Goal: Transaction & Acquisition: Purchase product/service

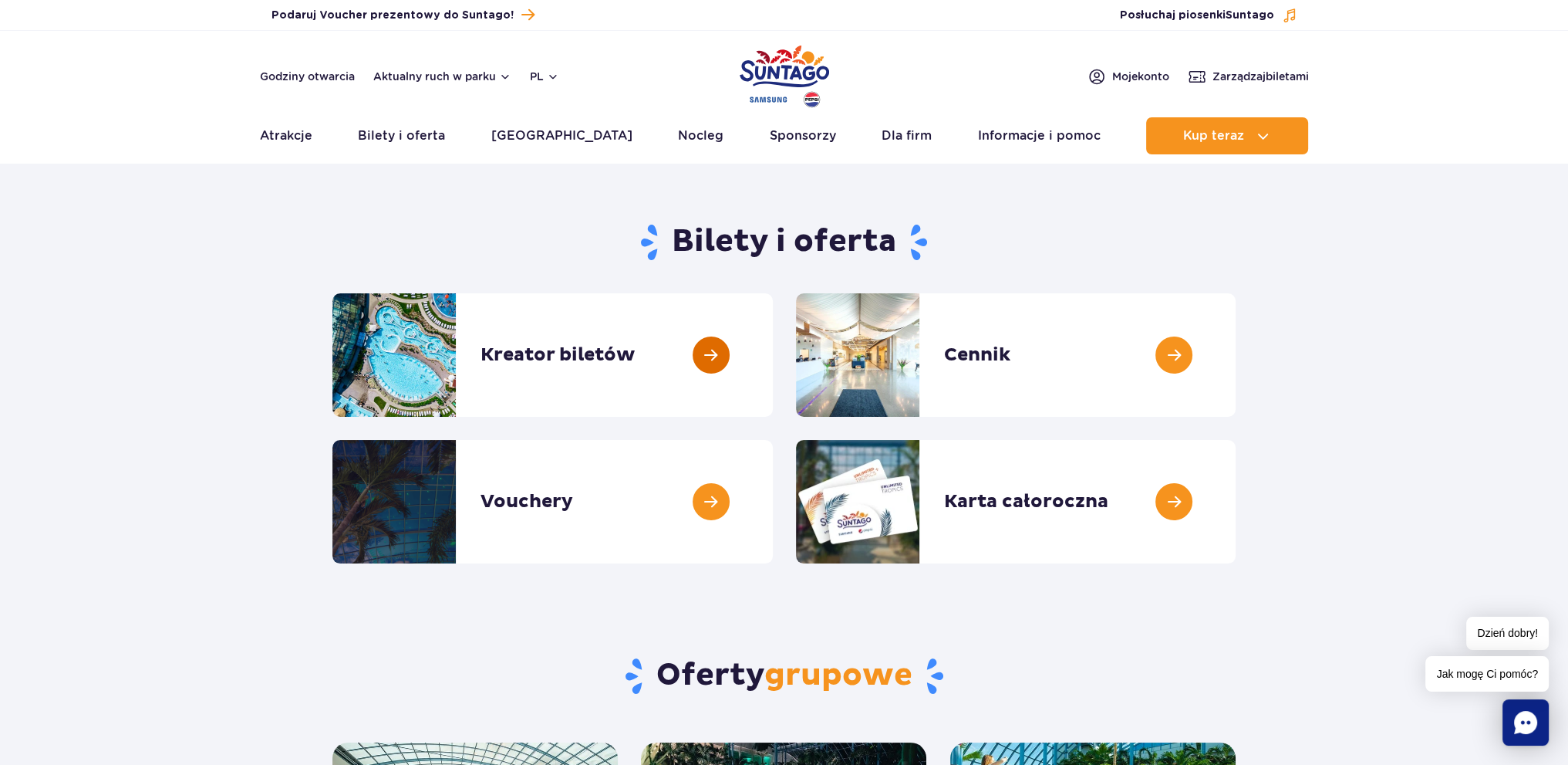
click at [773, 359] on link at bounding box center [773, 354] width 0 height 123
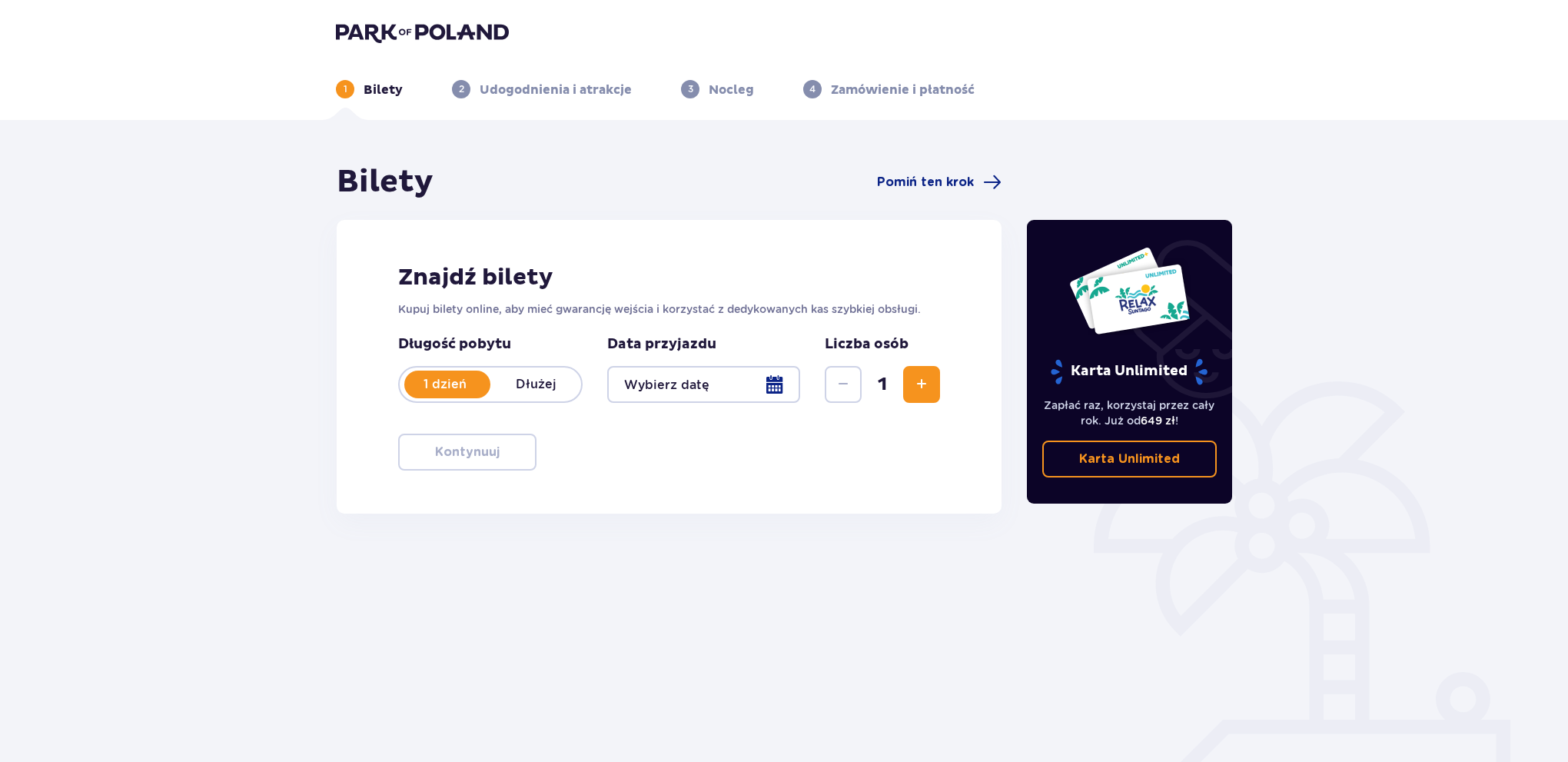
click at [910, 385] on button "Zwiększ" at bounding box center [922, 384] width 37 height 37
click at [910, 384] on button "Zwiększ" at bounding box center [922, 384] width 37 height 37
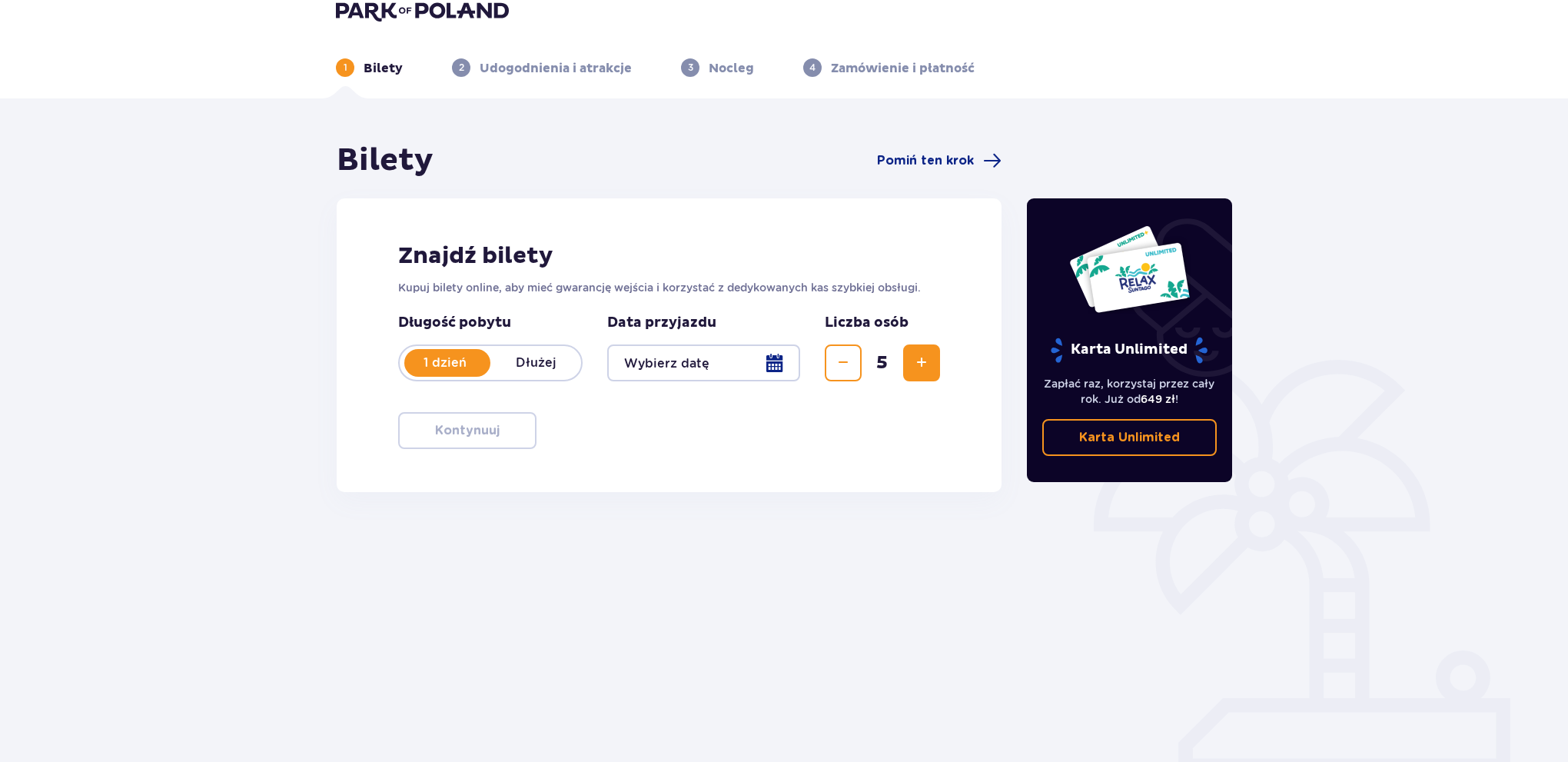
scroll to position [55, 0]
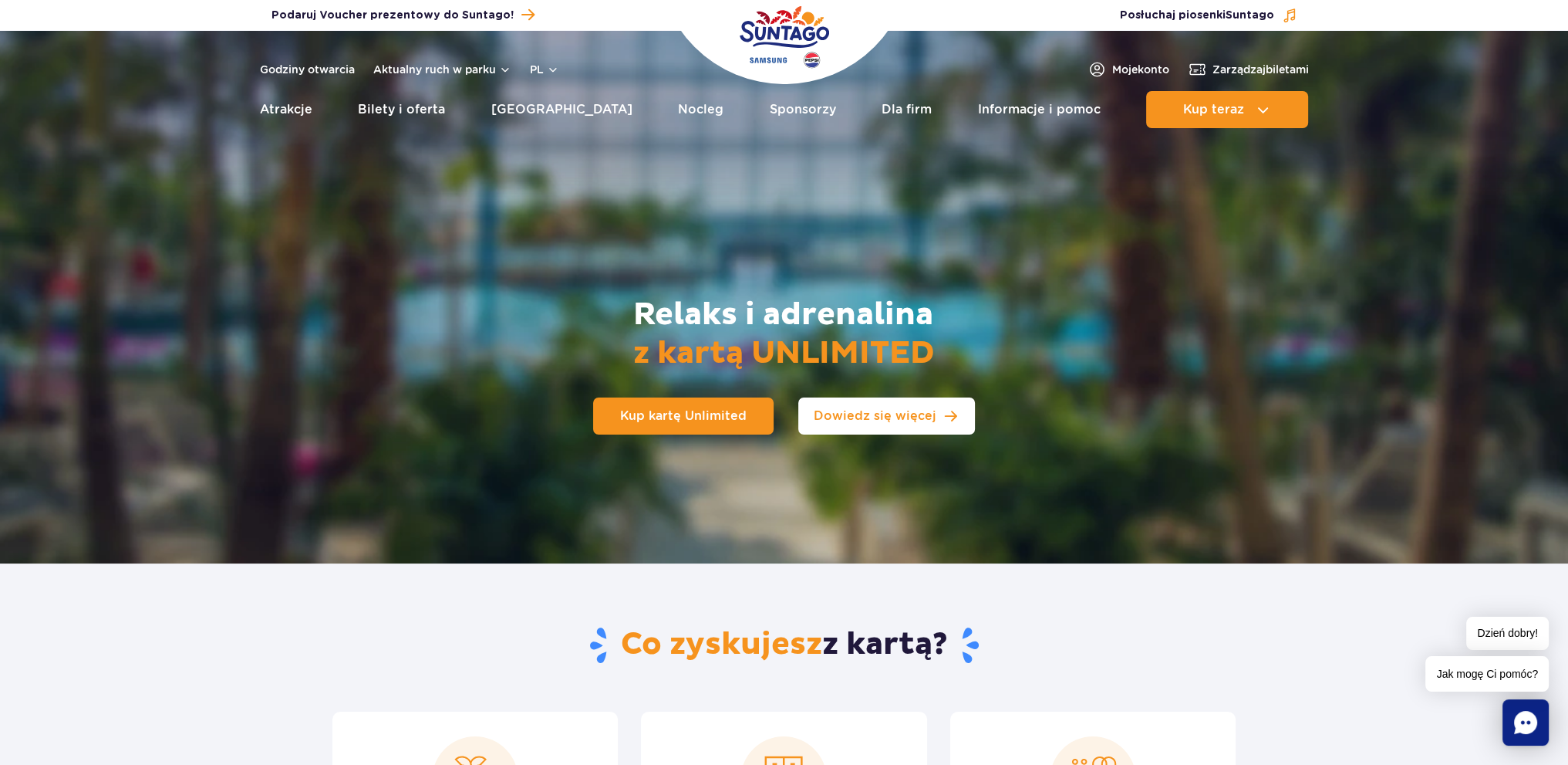
click at [911, 416] on span "Dowiedz się więcej" at bounding box center [875, 416] width 122 height 13
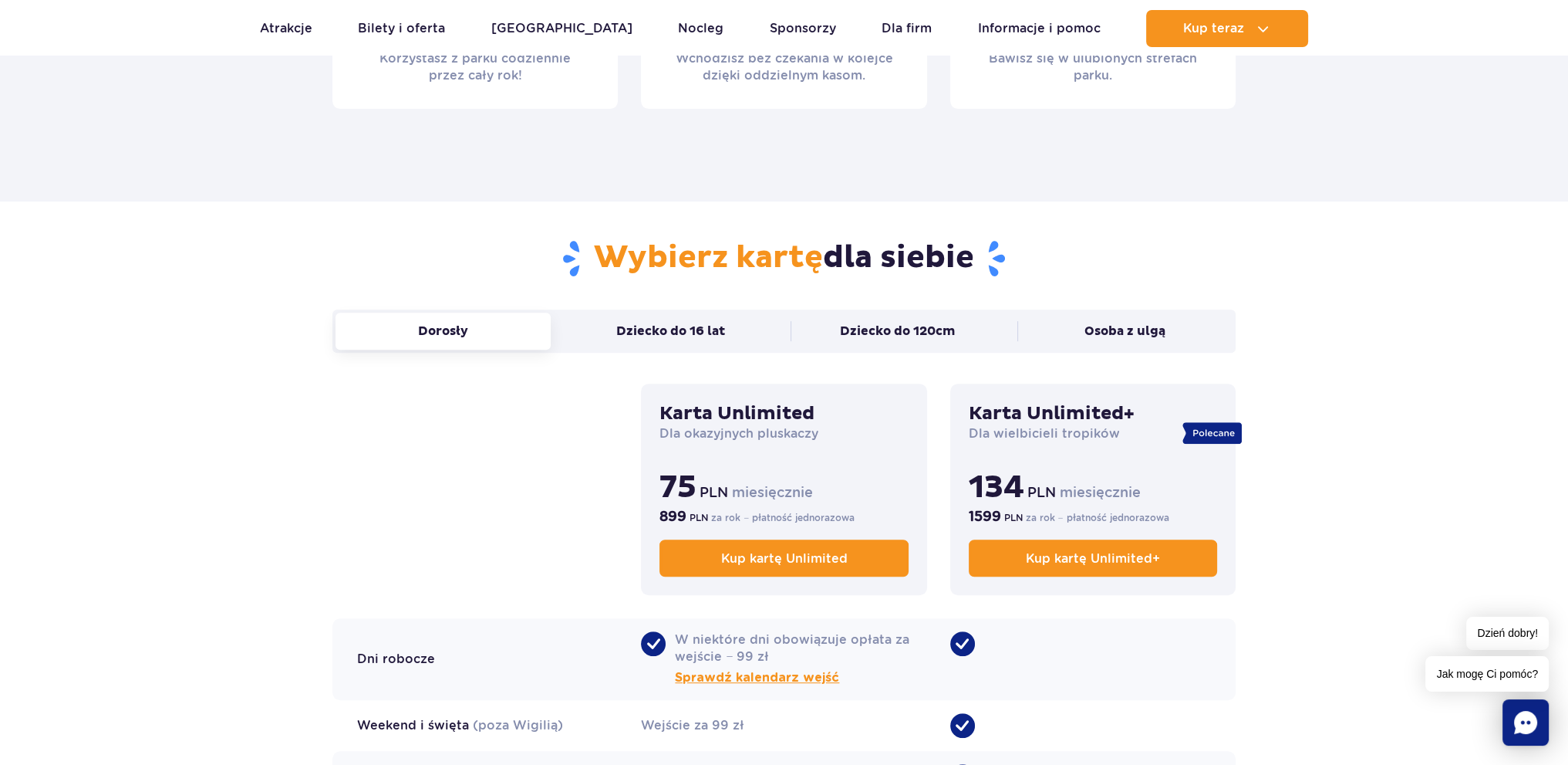
scroll to position [872, 0]
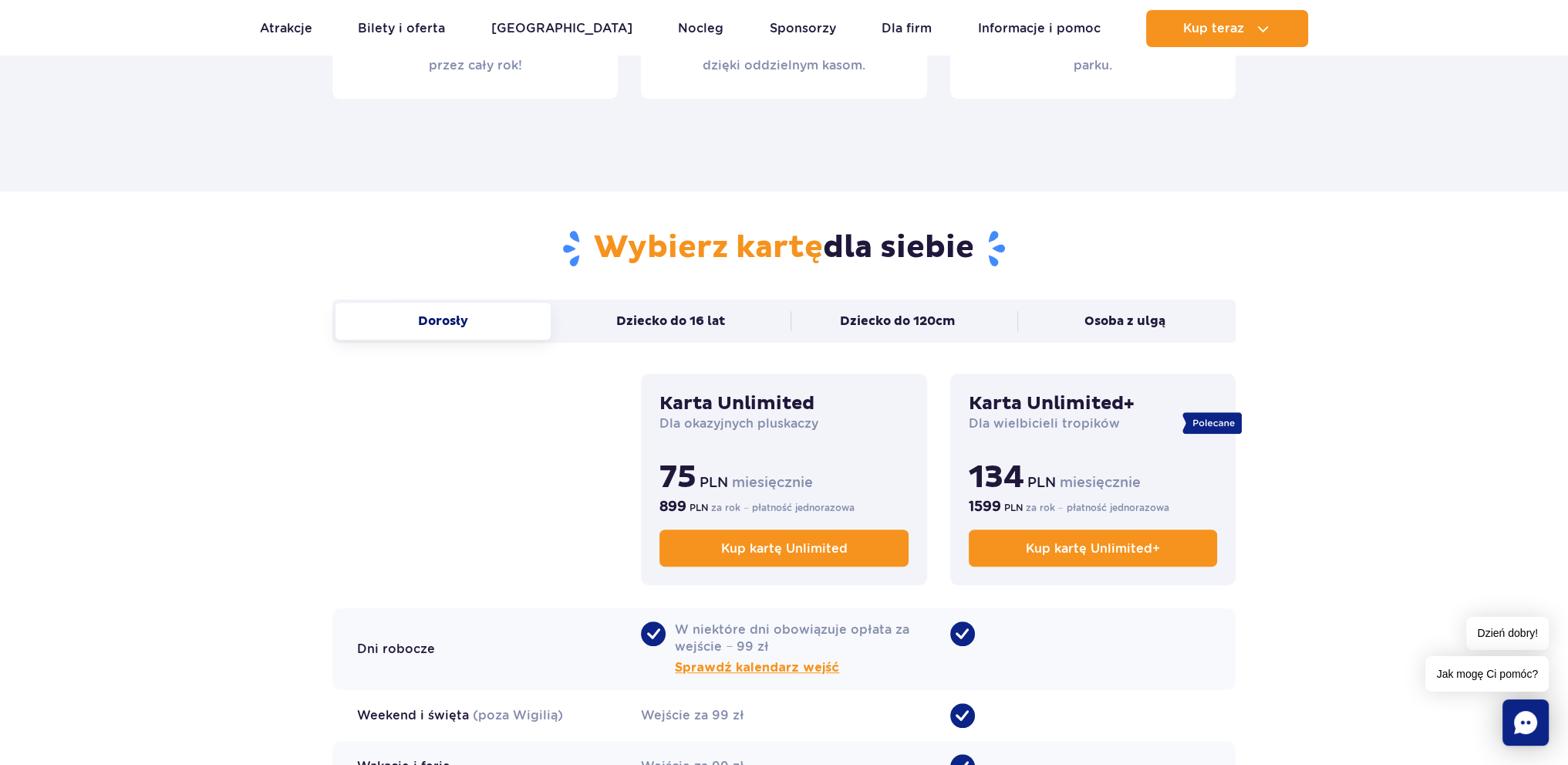
click at [460, 322] on button "Dorosły" at bounding box center [443, 321] width 215 height 38
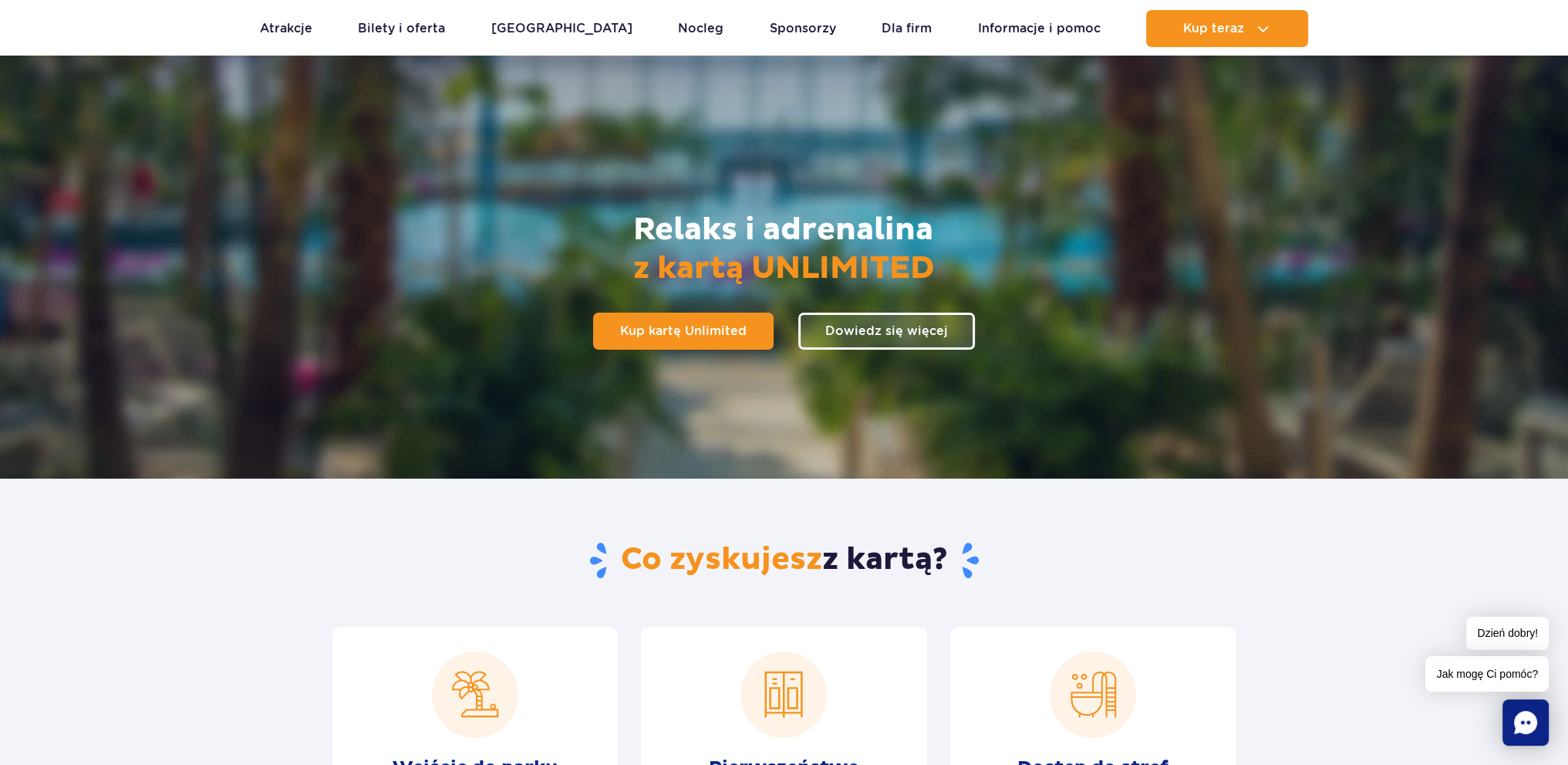
scroll to position [0, 0]
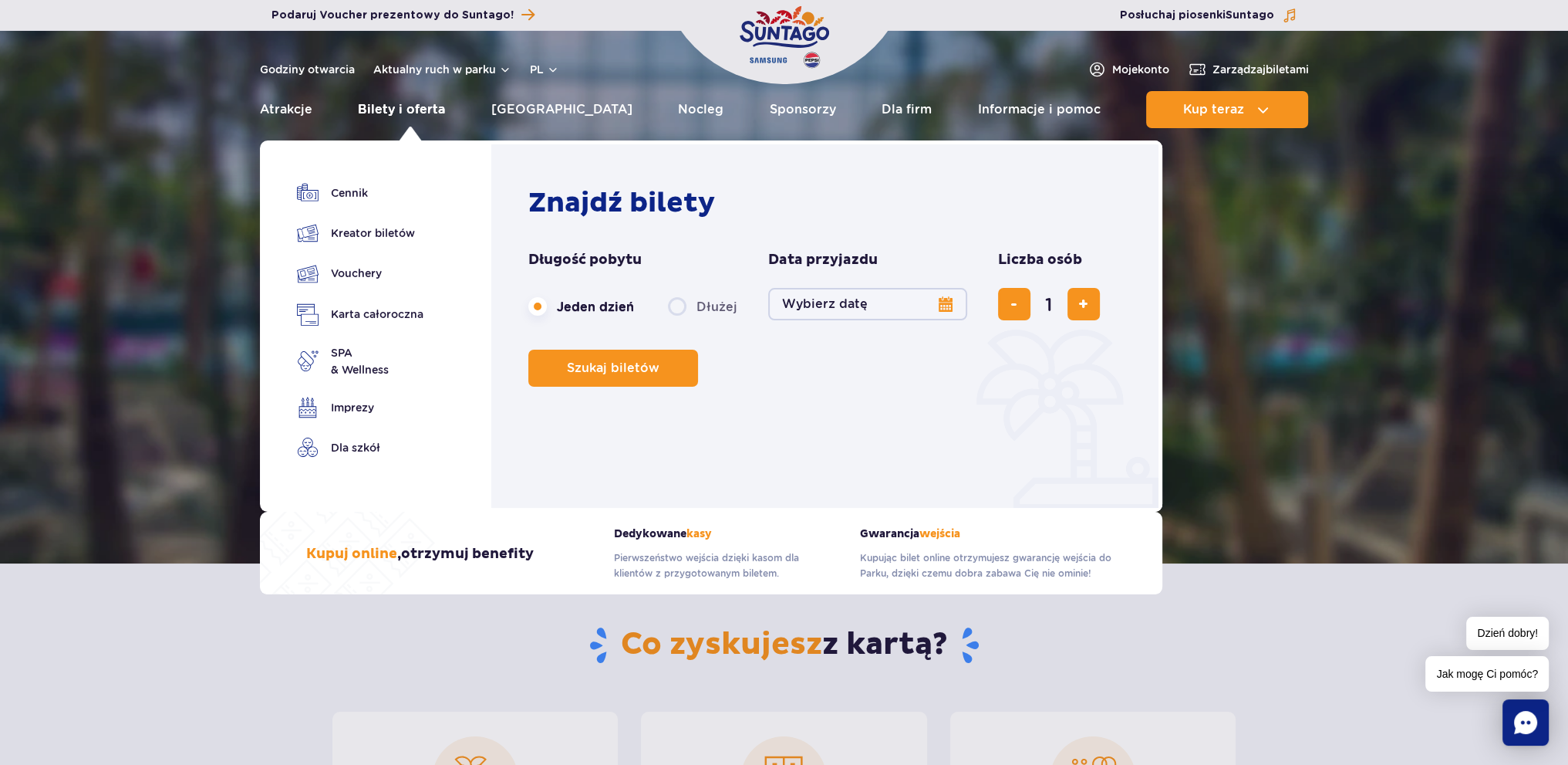
click at [392, 114] on link "Bilety i oferta" at bounding box center [402, 110] width 87 height 38
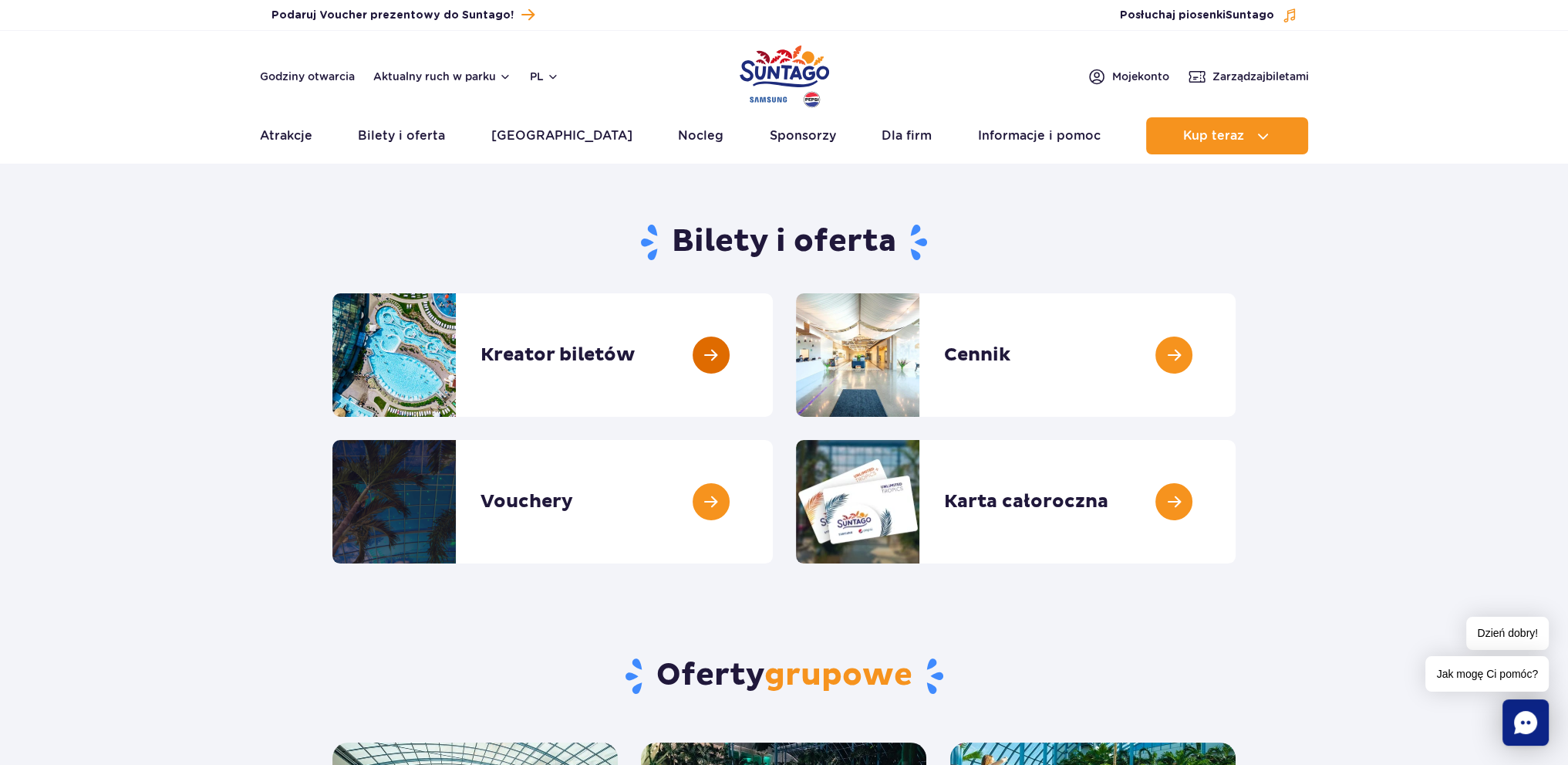
click at [773, 355] on link at bounding box center [773, 354] width 0 height 123
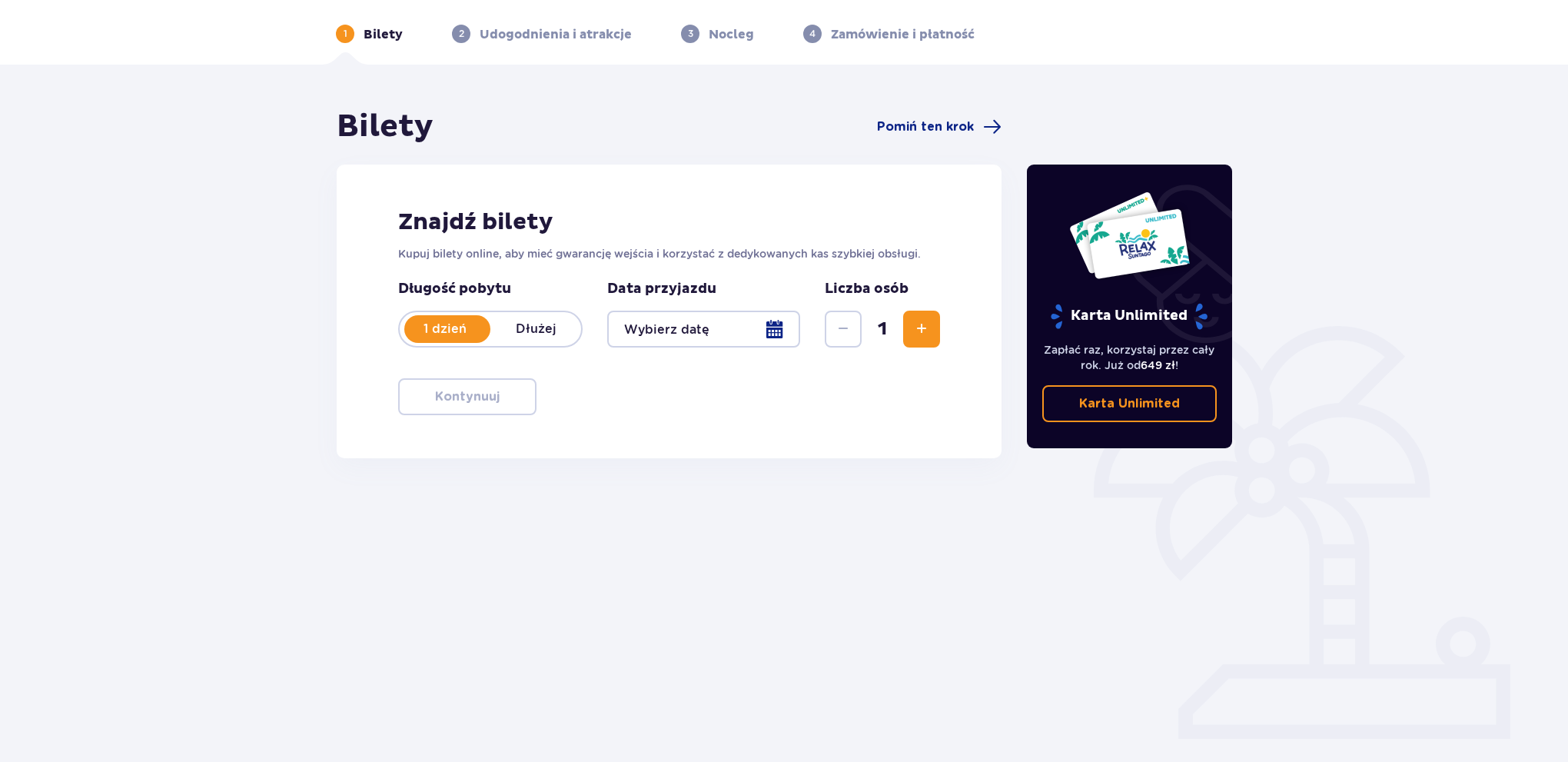
click at [918, 334] on span "Zwiększ" at bounding box center [921, 328] width 19 height 19
click at [780, 328] on div at bounding box center [704, 329] width 193 height 37
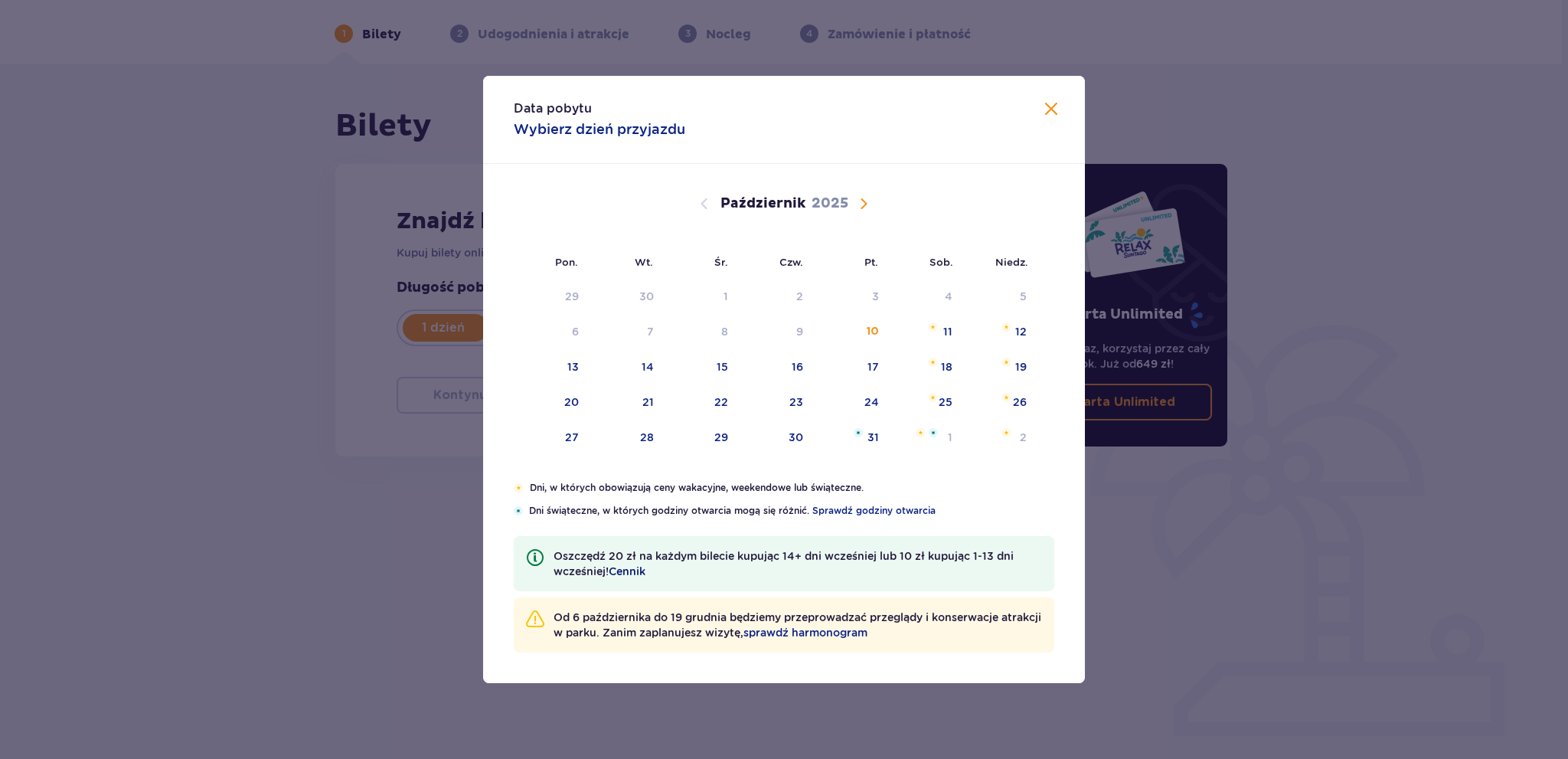
click at [620, 572] on span "Cennik" at bounding box center [627, 571] width 37 height 16
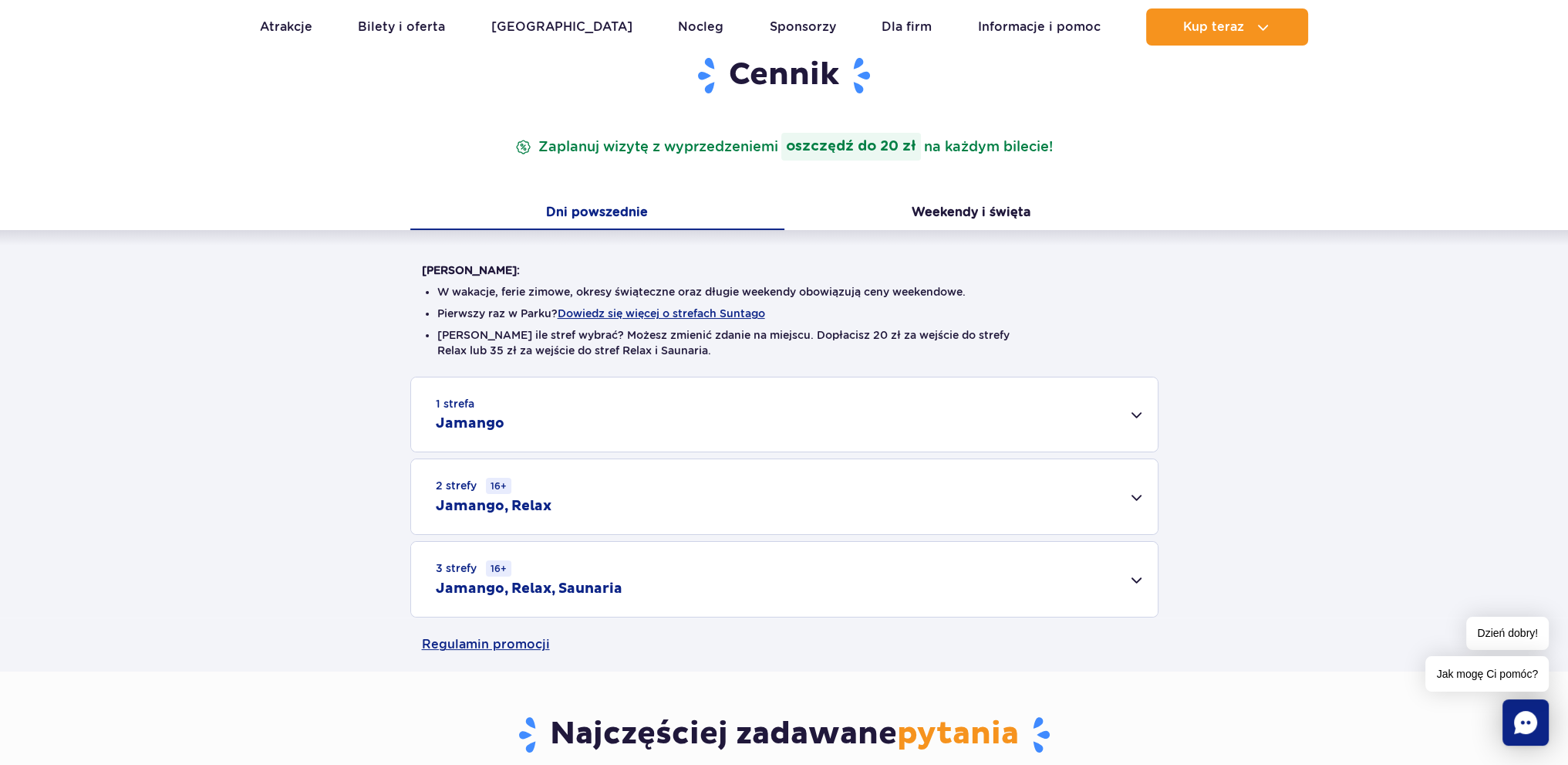
scroll to position [232, 0]
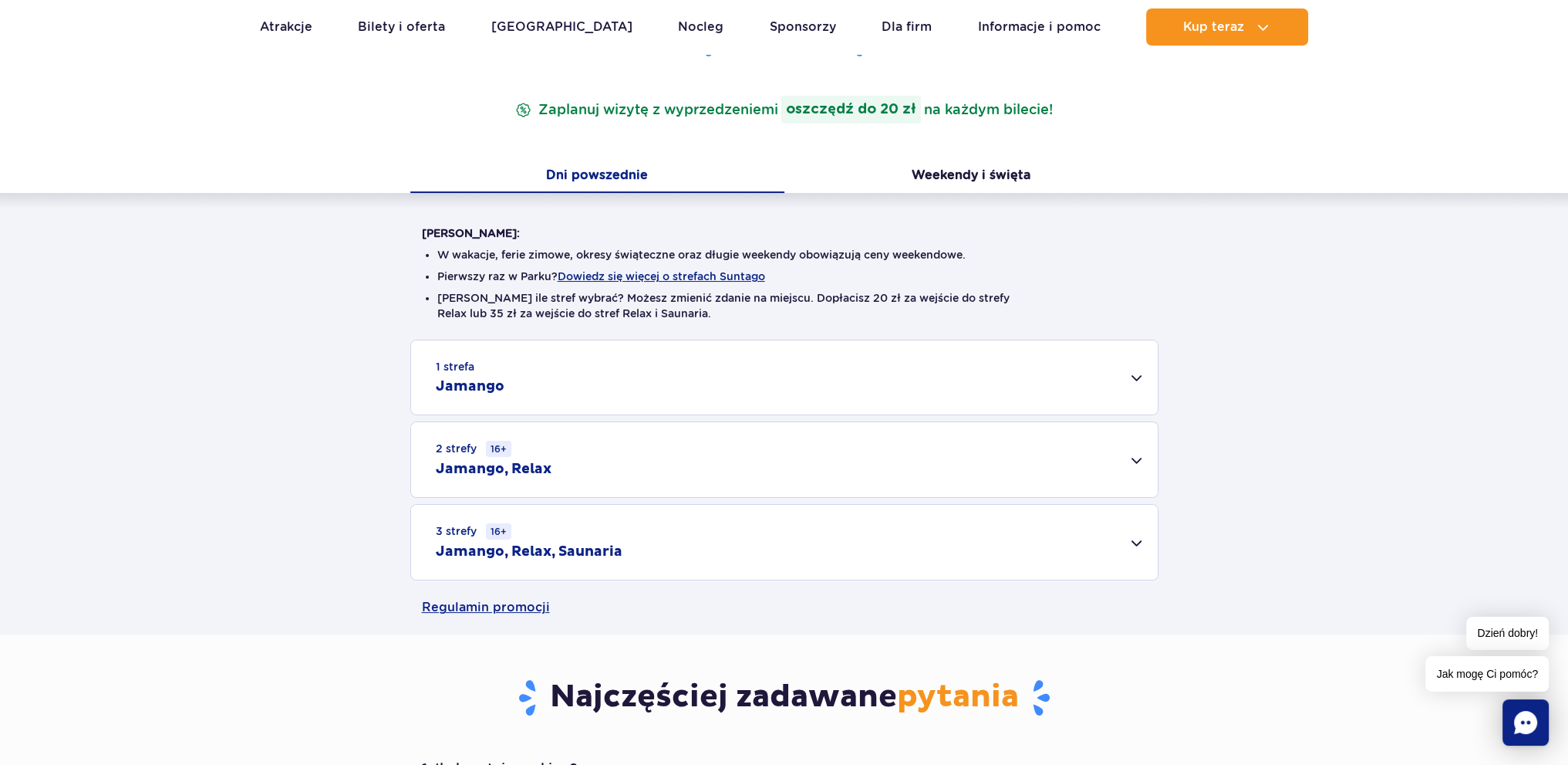
click at [1136, 380] on div "1 strefa Jamango" at bounding box center [784, 377] width 747 height 74
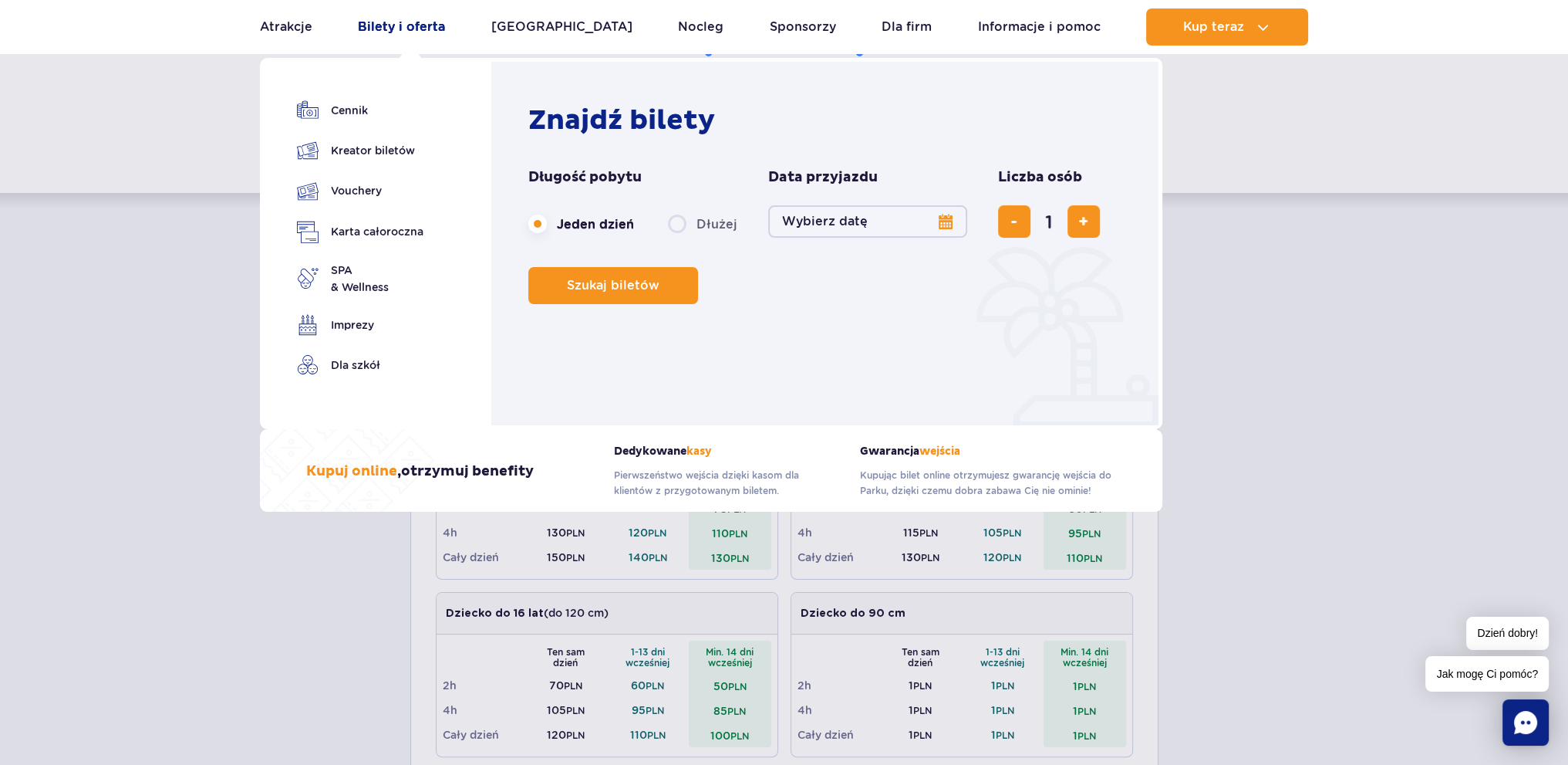
click at [393, 23] on link "Bilety i oferta" at bounding box center [402, 28] width 87 height 38
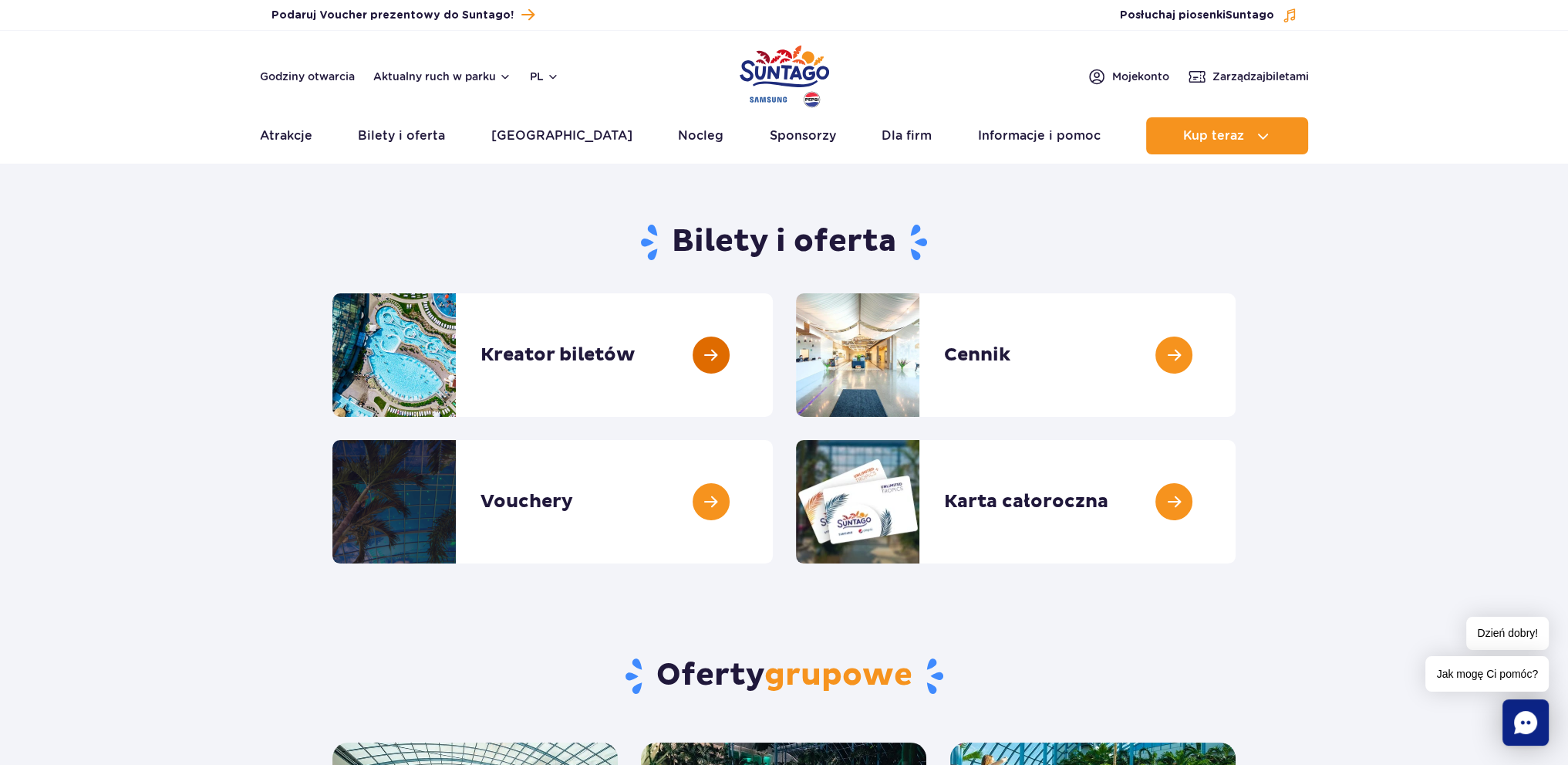
click at [773, 358] on link at bounding box center [773, 354] width 0 height 123
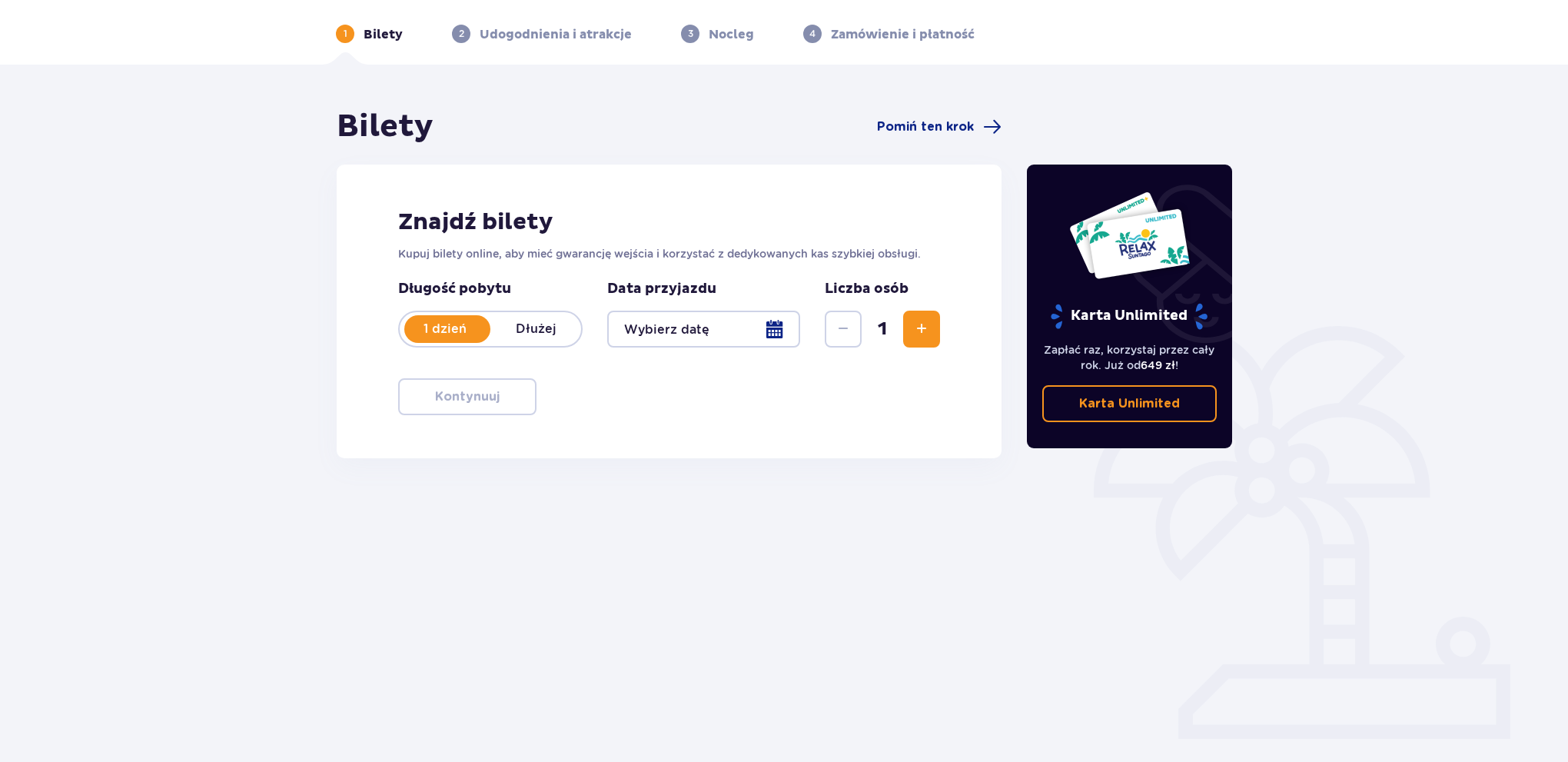
click at [912, 332] on span "Zwiększ" at bounding box center [921, 328] width 19 height 19
click at [775, 333] on div at bounding box center [704, 329] width 193 height 37
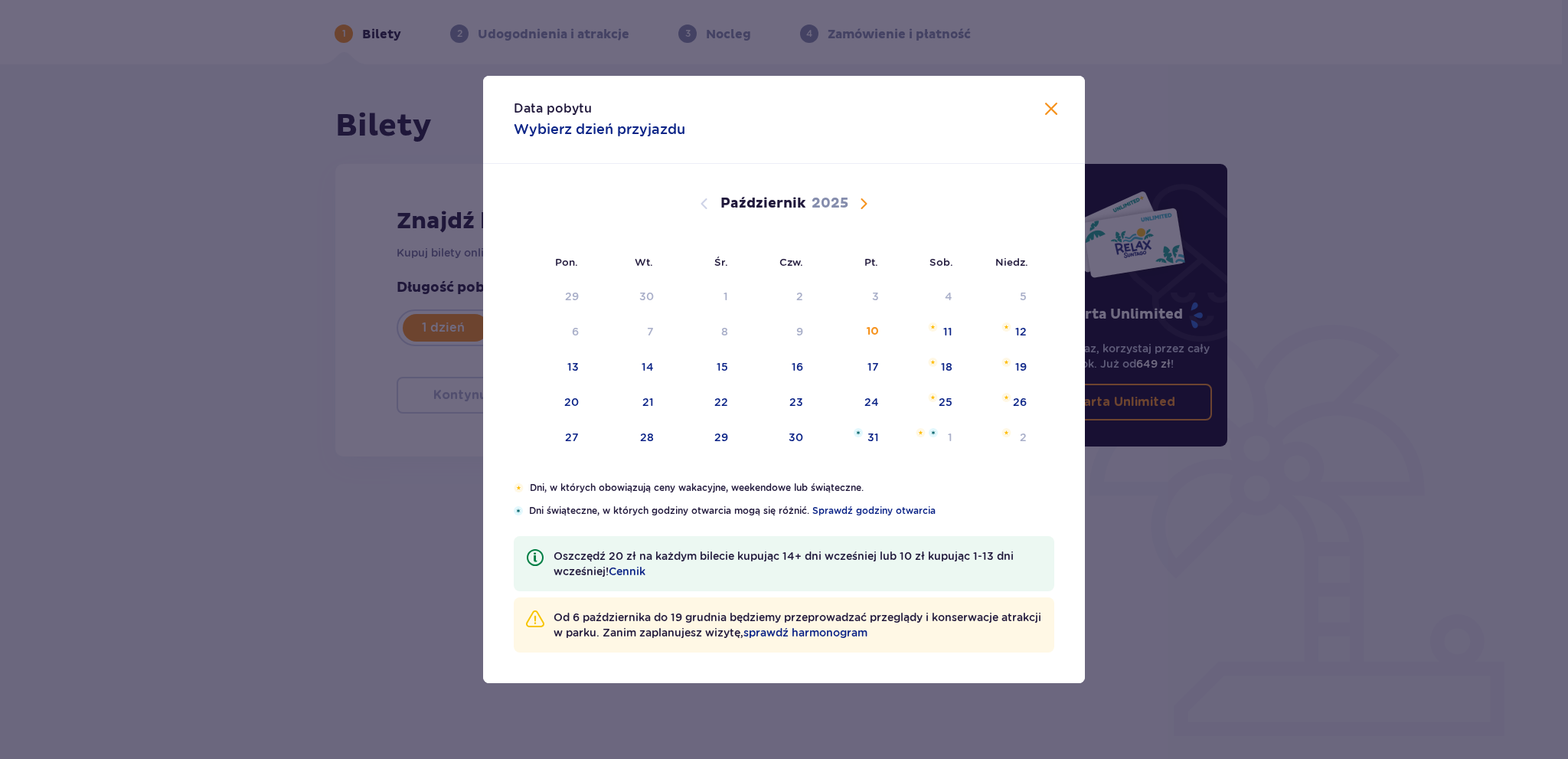
click at [864, 198] on span "Następny miesiąc" at bounding box center [863, 204] width 19 height 19
click at [1046, 107] on span "Zamknij" at bounding box center [1051, 109] width 19 height 19
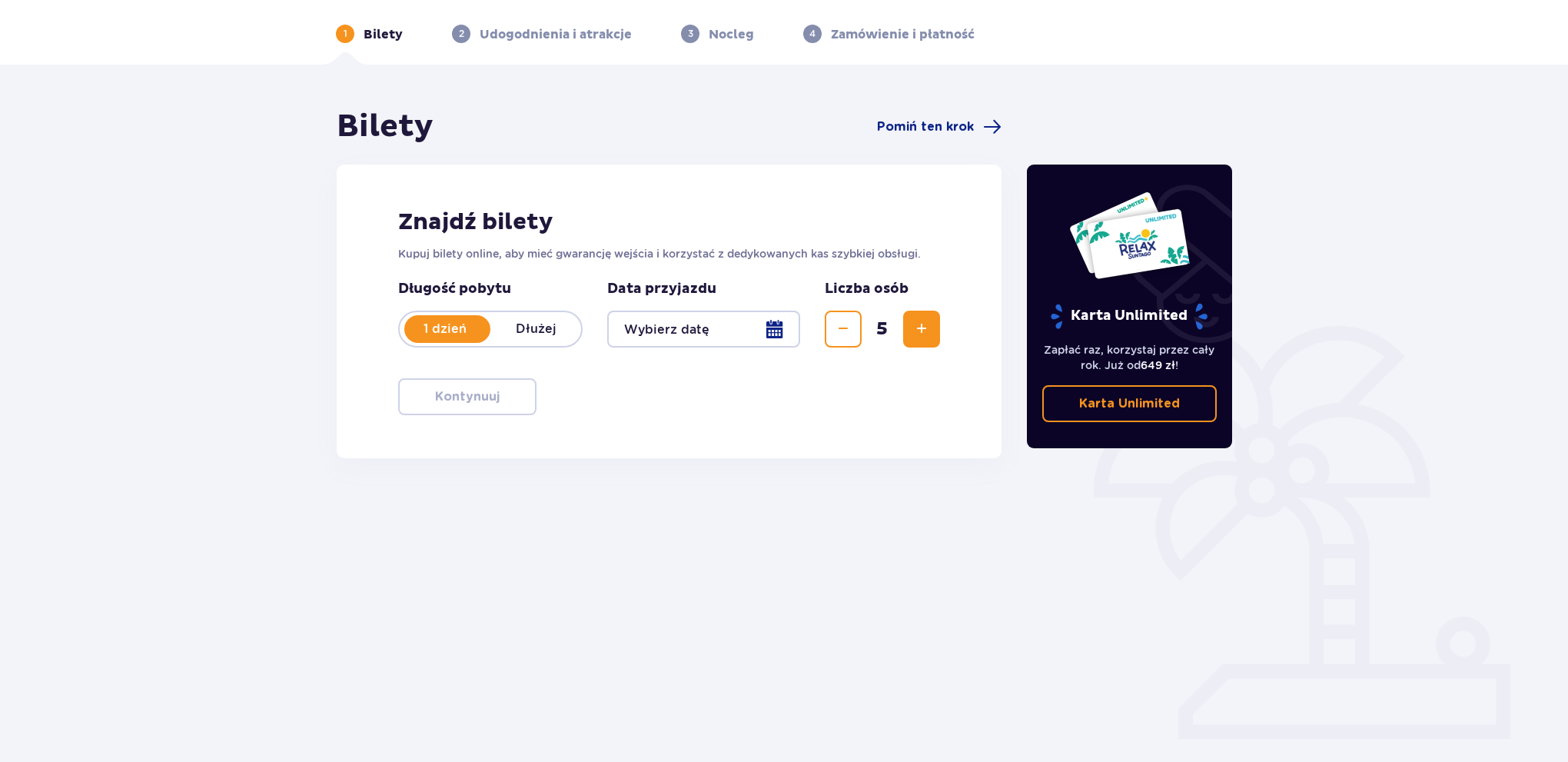
click at [833, 336] on button "Zmniejsz" at bounding box center [843, 329] width 37 height 37
click at [906, 332] on button "Zwiększ" at bounding box center [922, 329] width 37 height 37
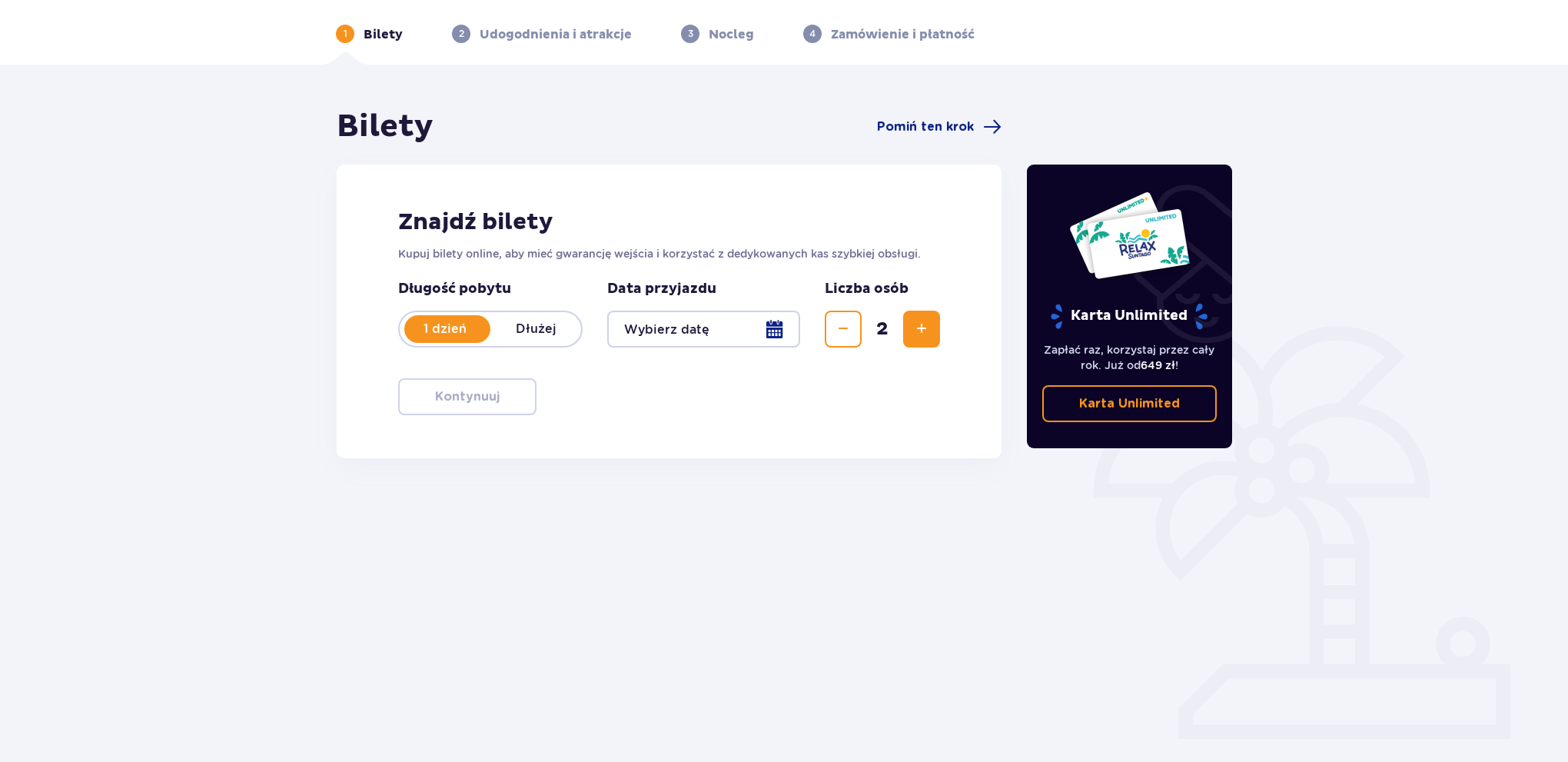
click at [760, 330] on div at bounding box center [704, 329] width 193 height 37
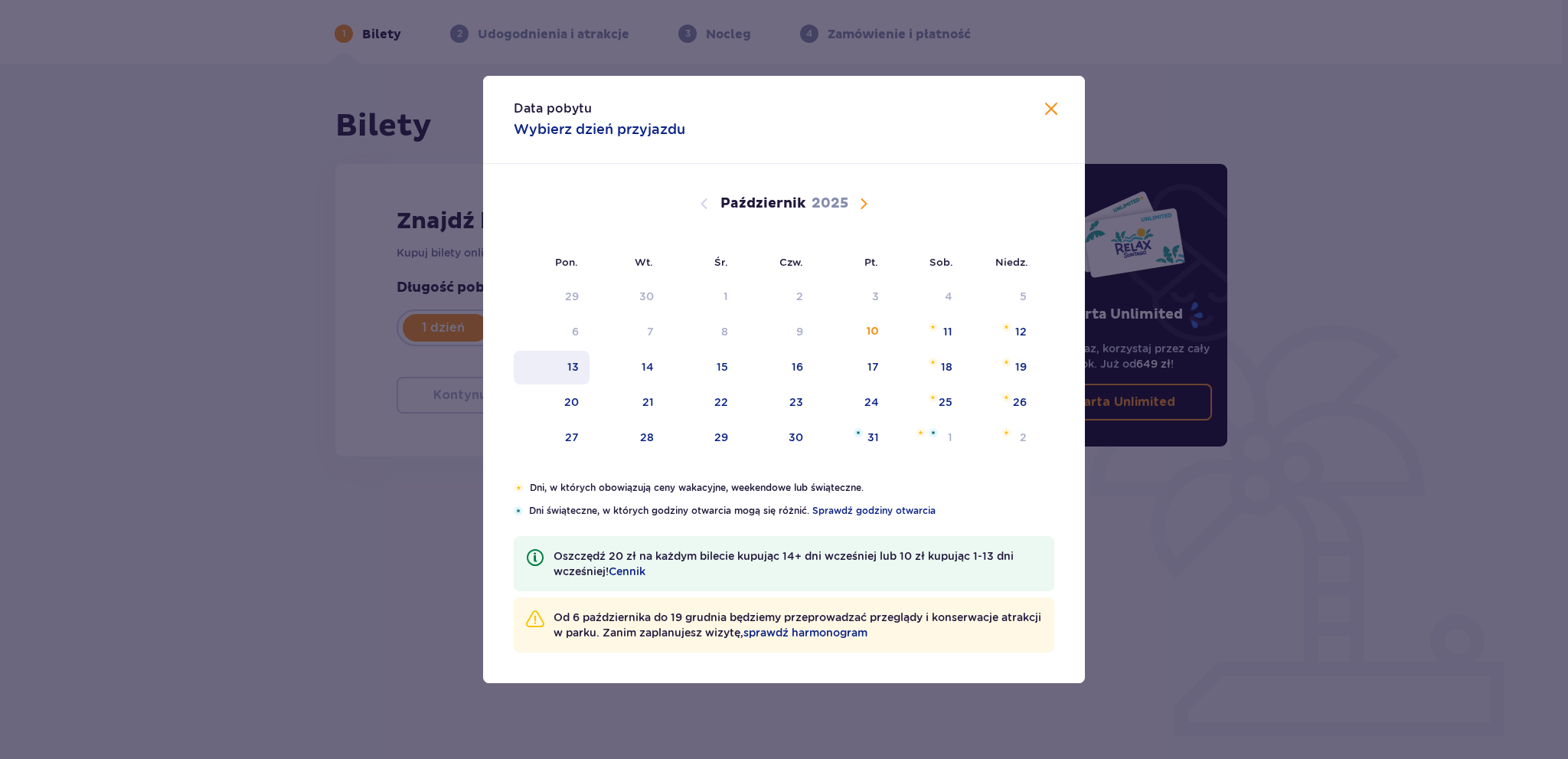
click at [577, 368] on div "13" at bounding box center [573, 367] width 12 height 16
type input "[DATE]"
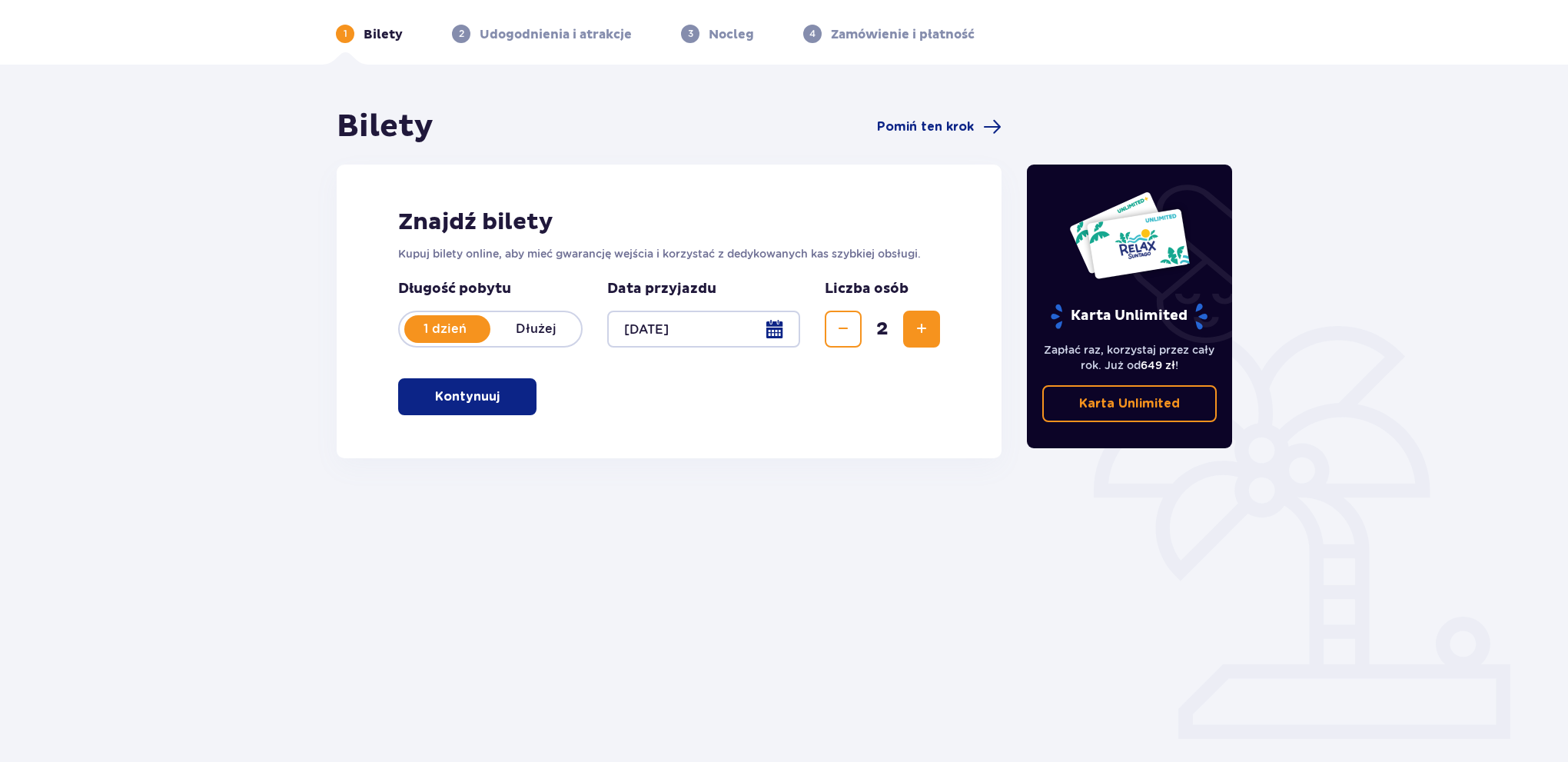
click at [513, 397] on button "Kontynuuj" at bounding box center [467, 397] width 139 height 37
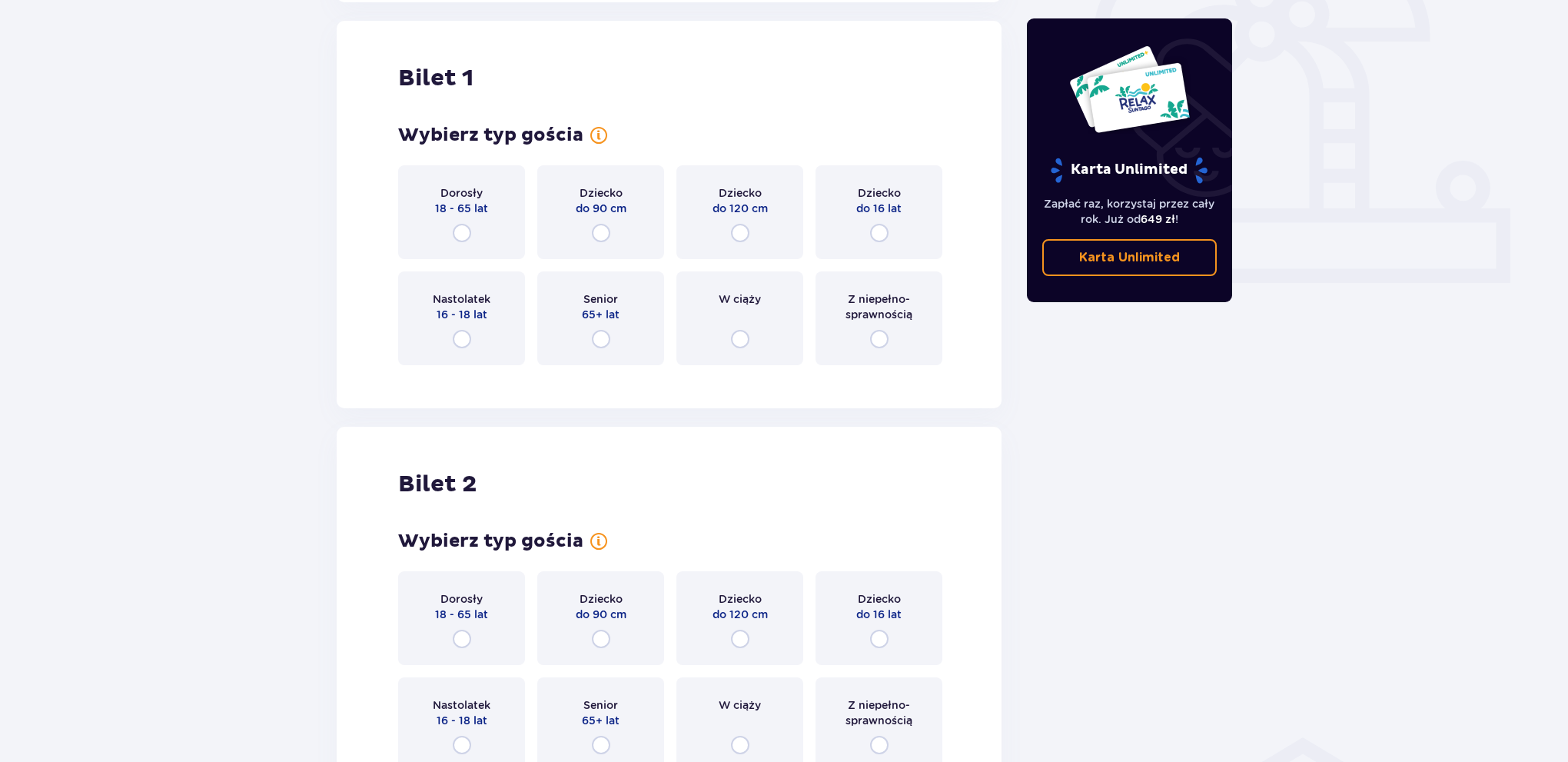
scroll to position [513, 0]
click at [883, 232] on input "radio" at bounding box center [879, 230] width 19 height 19
radio input "true"
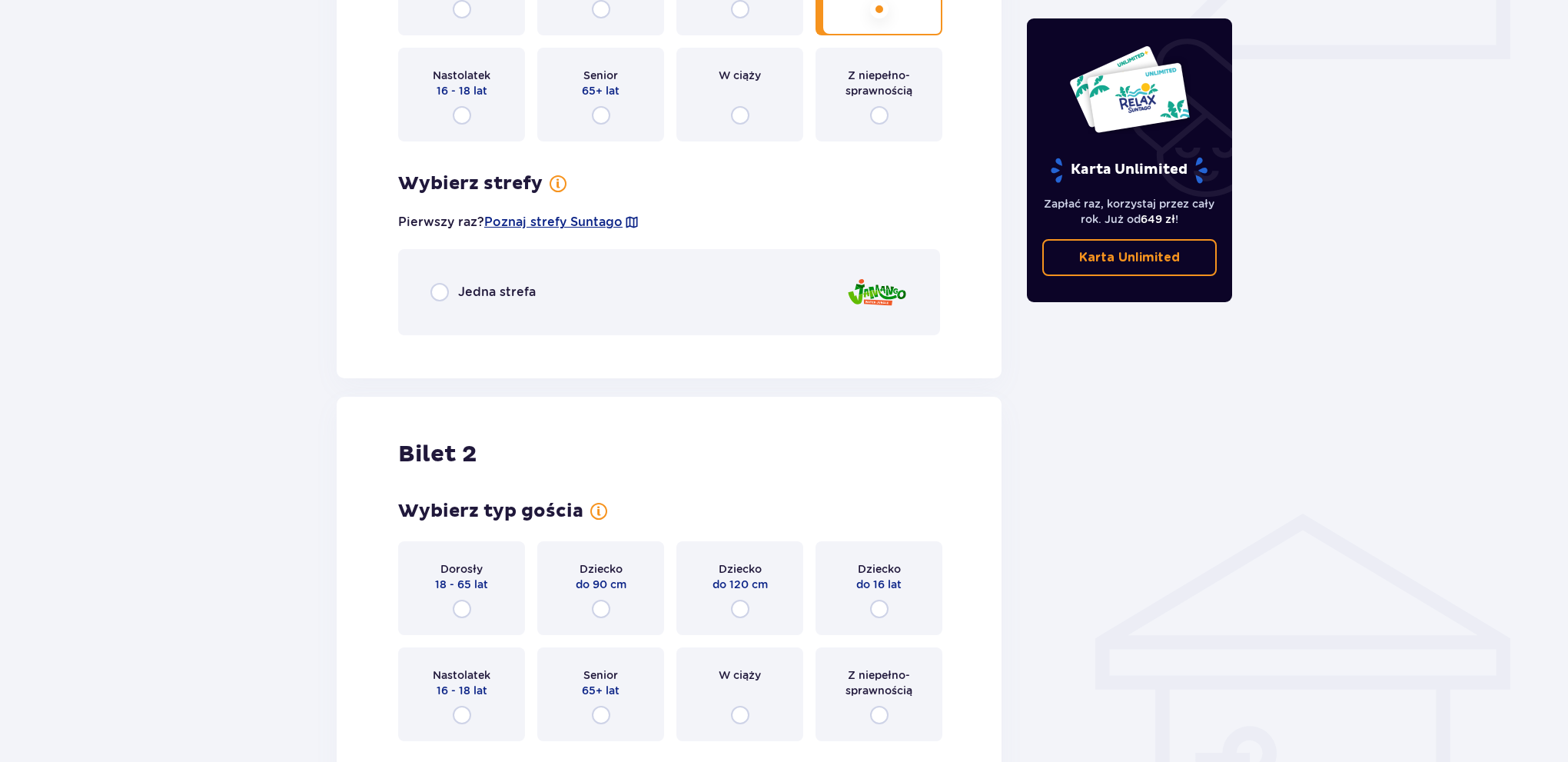
scroll to position [889, 0]
